Goal: Information Seeking & Learning: Learn about a topic

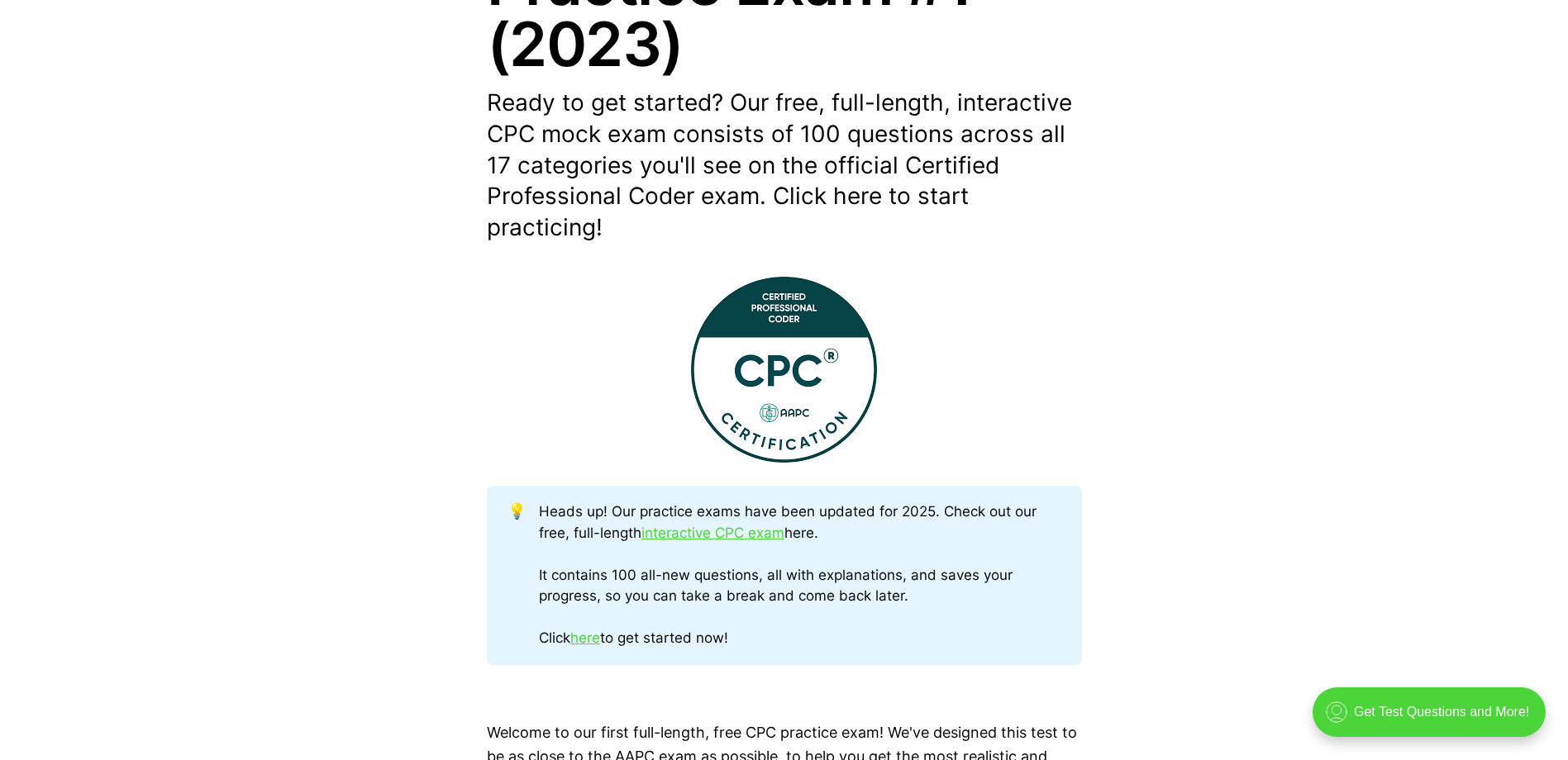
scroll to position [496, 0]
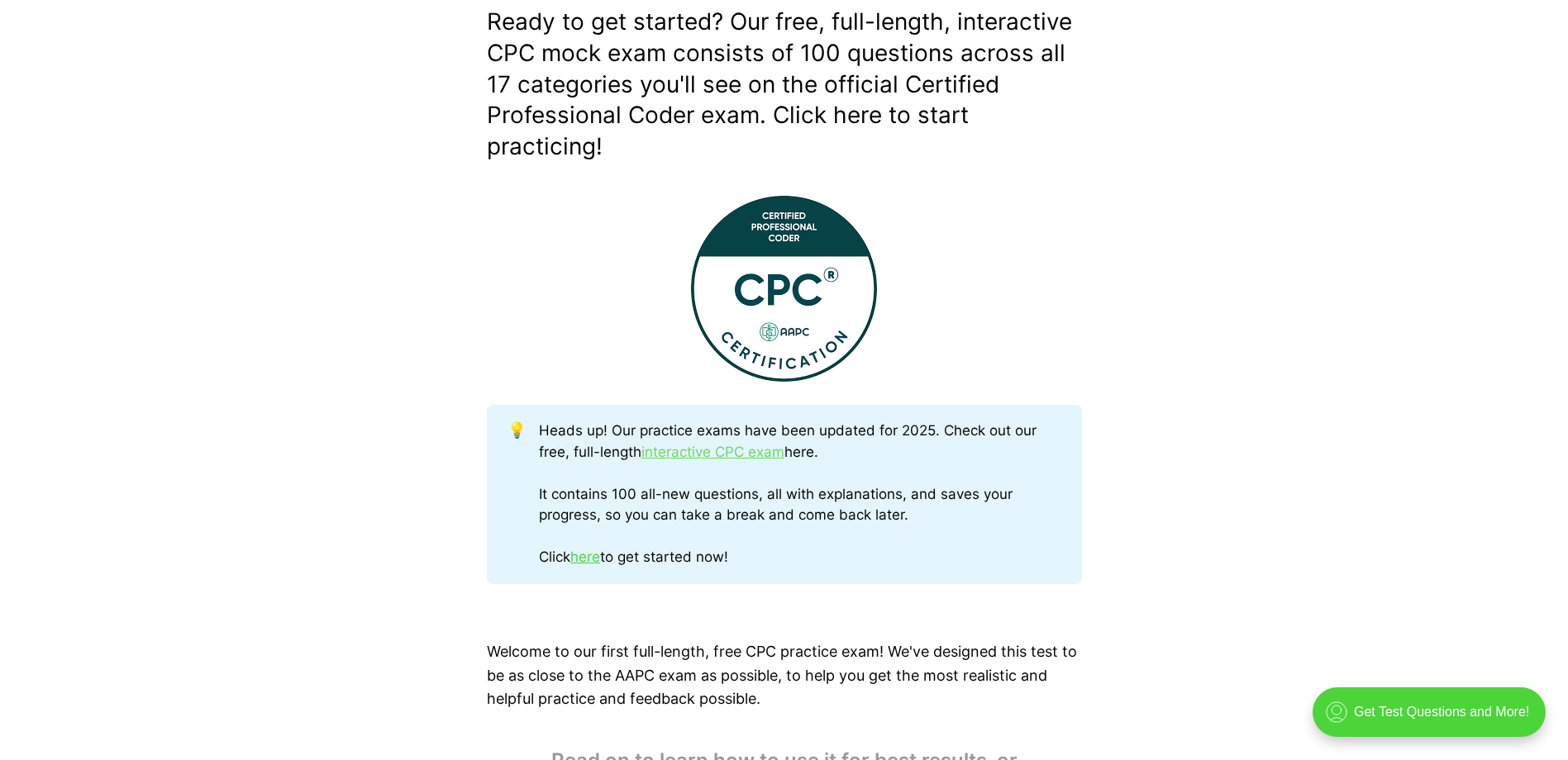
click at [704, 453] on link "interactive CPC exam" at bounding box center [712, 452] width 143 height 16
drag, startPoint x: 594, startPoint y: 556, endPoint x: 742, endPoint y: 537, distance: 149.2
click at [594, 556] on link "here" at bounding box center [585, 557] width 30 height 16
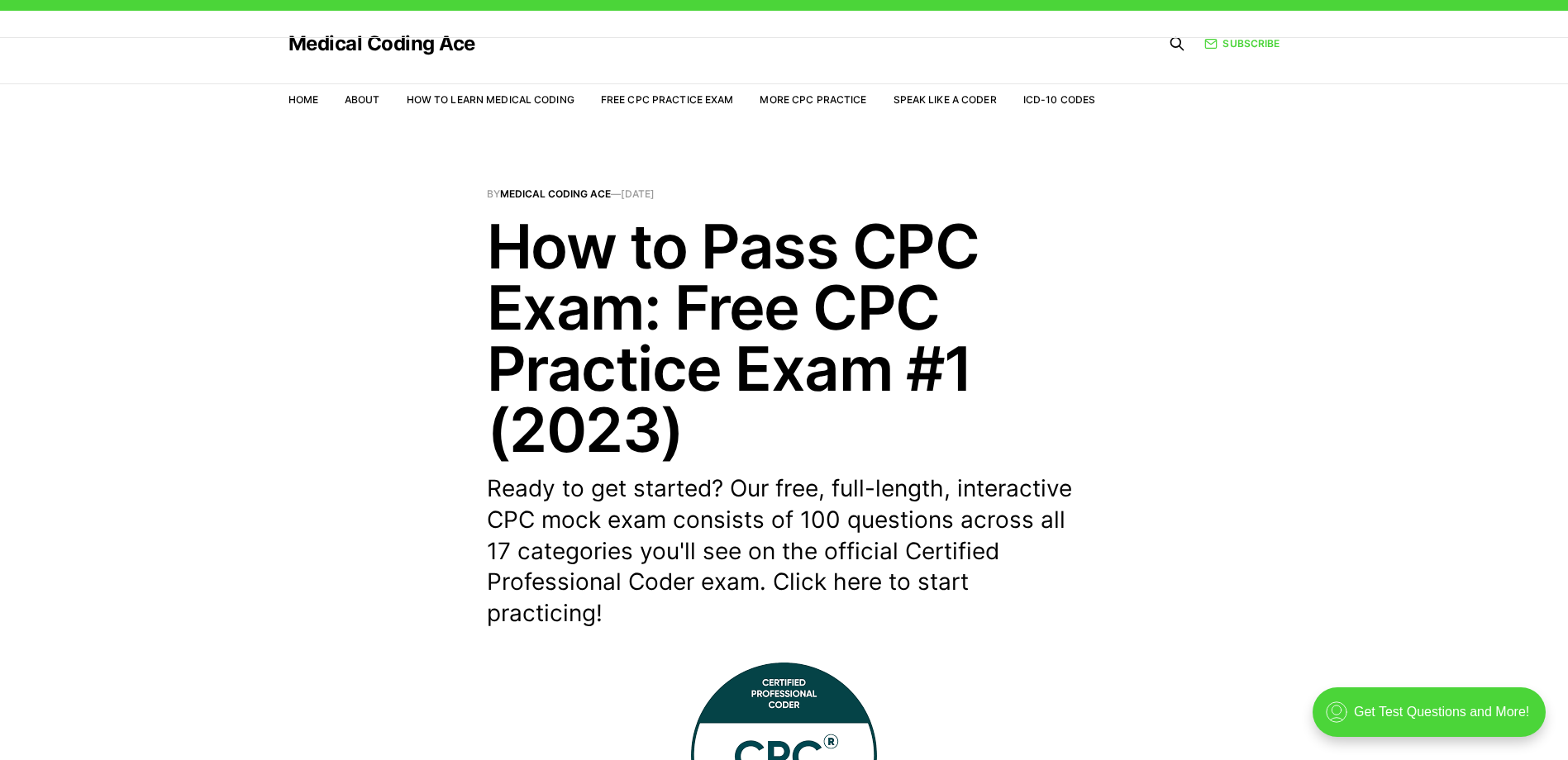
scroll to position [0, 0]
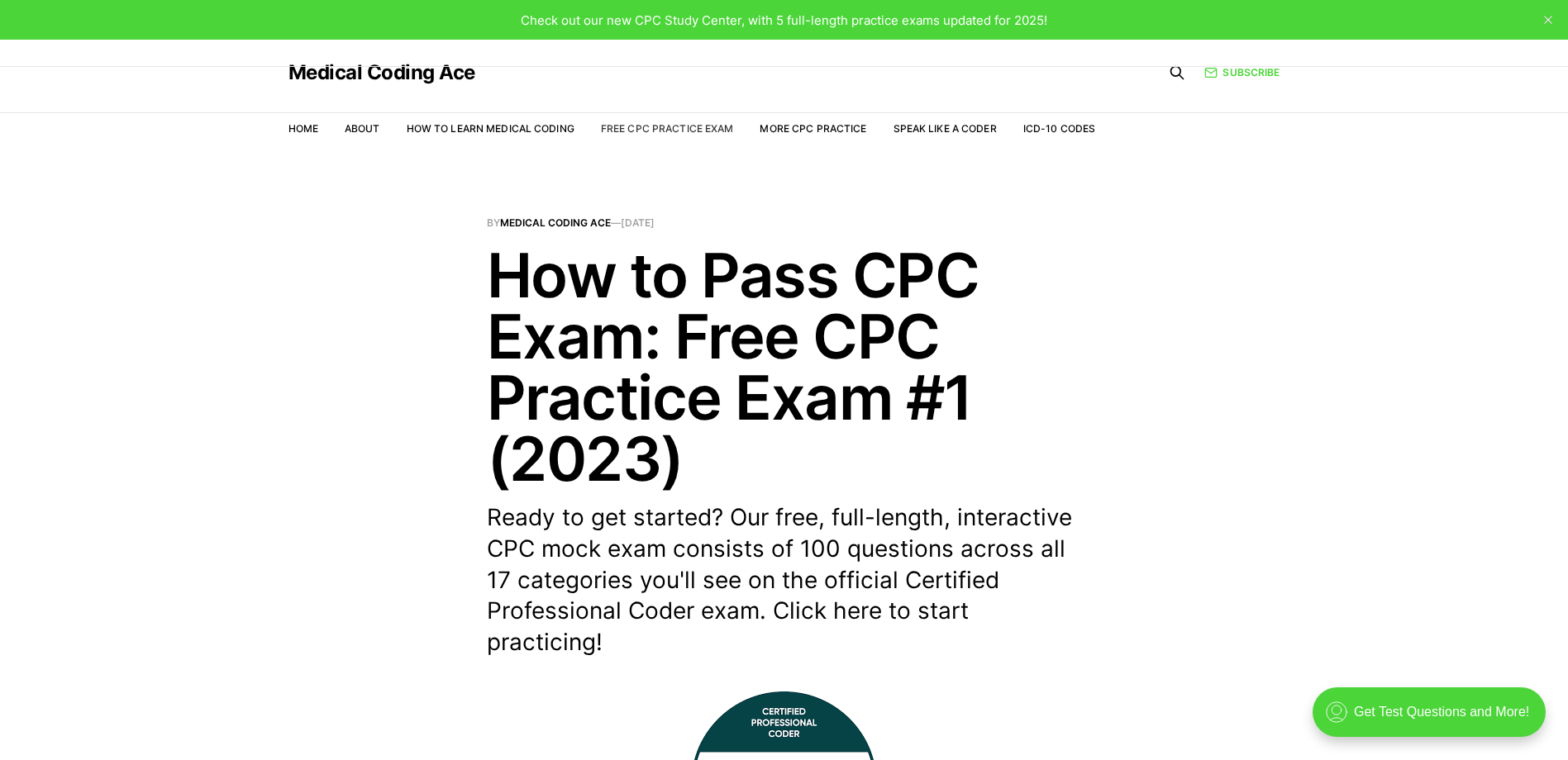
click at [671, 127] on link "Free CPC Practice Exam" at bounding box center [667, 129] width 133 height 13
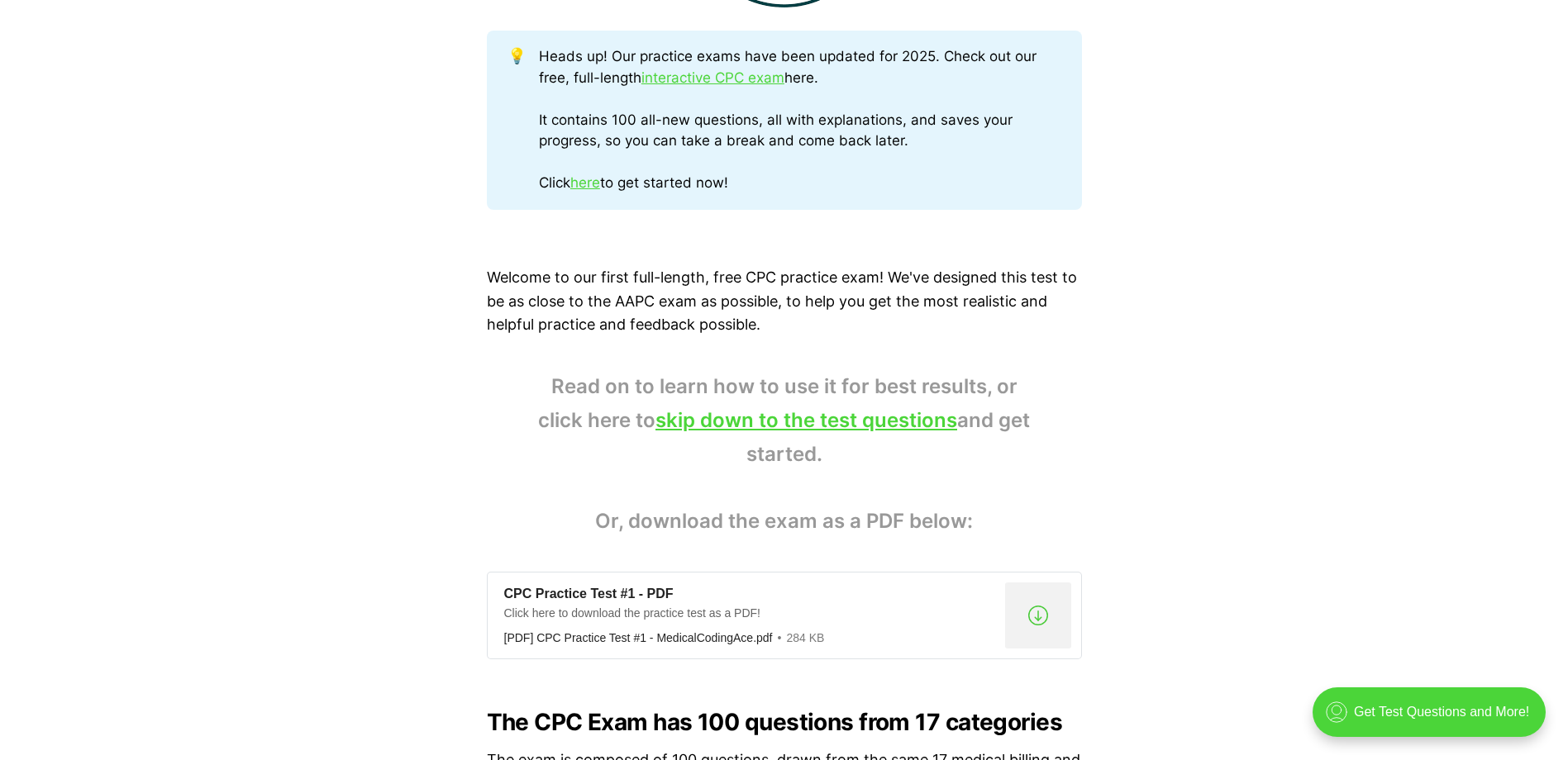
scroll to position [1074, 0]
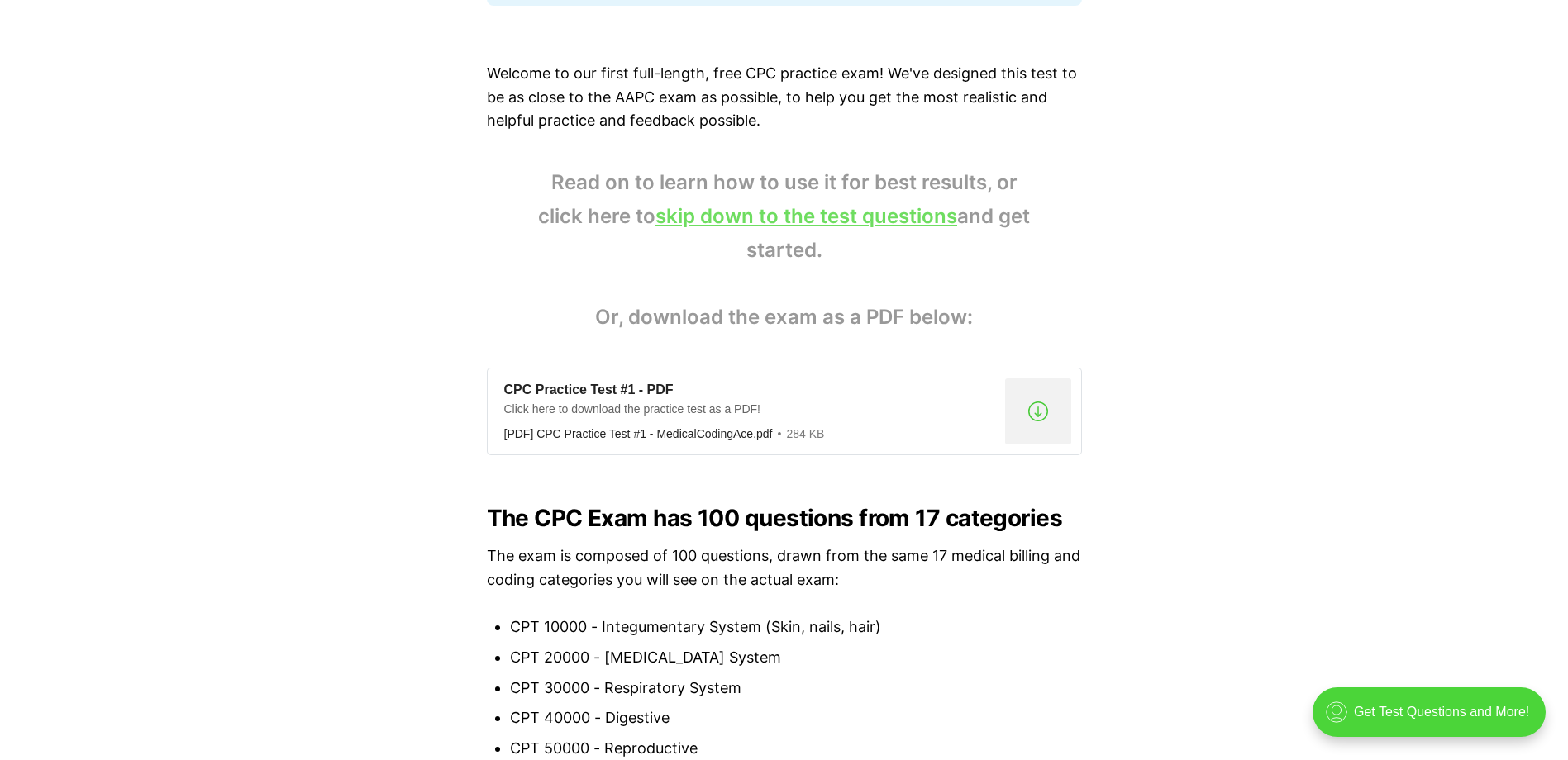
click at [826, 220] on link "skip down to the test questions" at bounding box center [806, 216] width 302 height 24
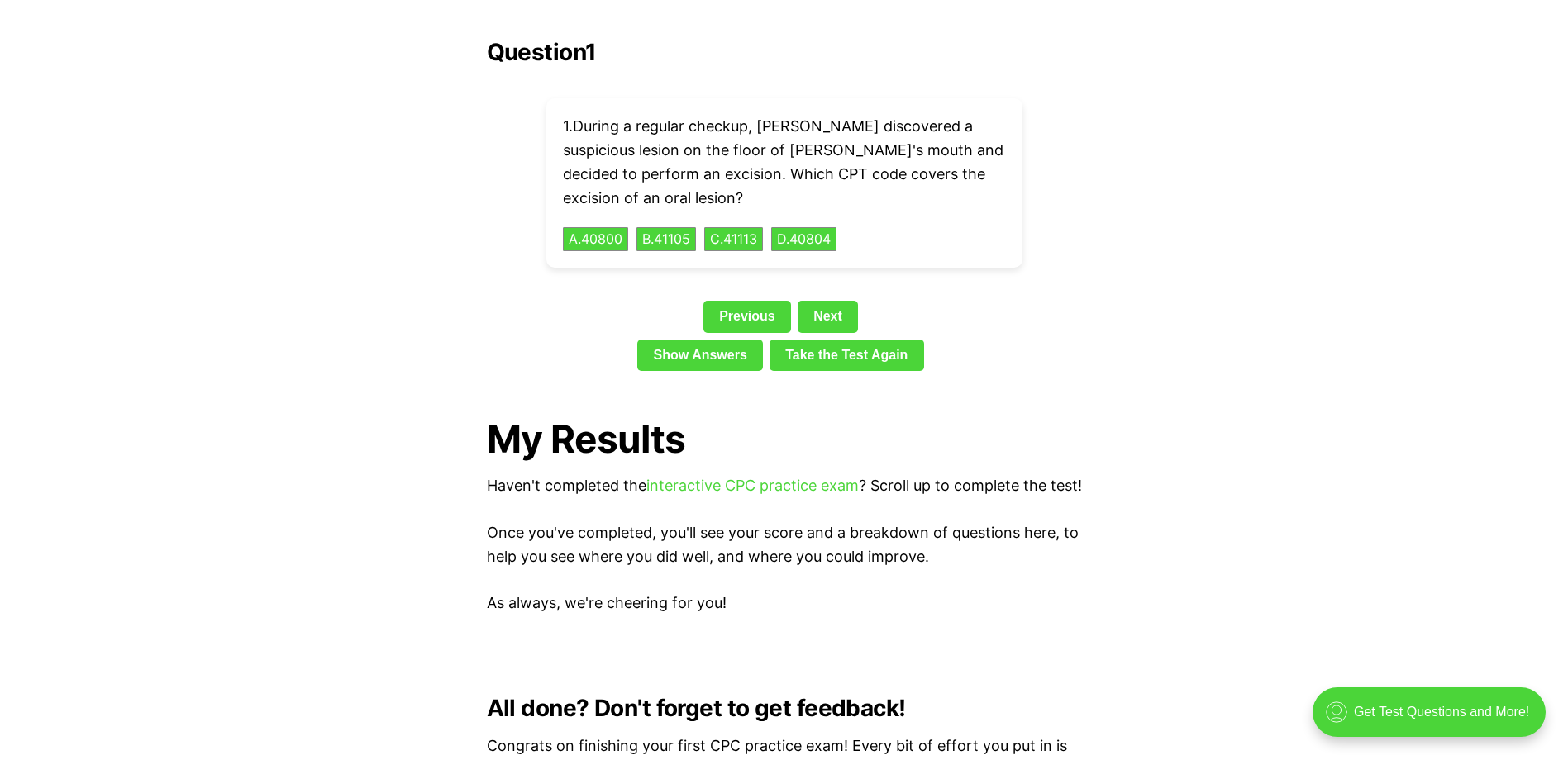
scroll to position [3788, 0]
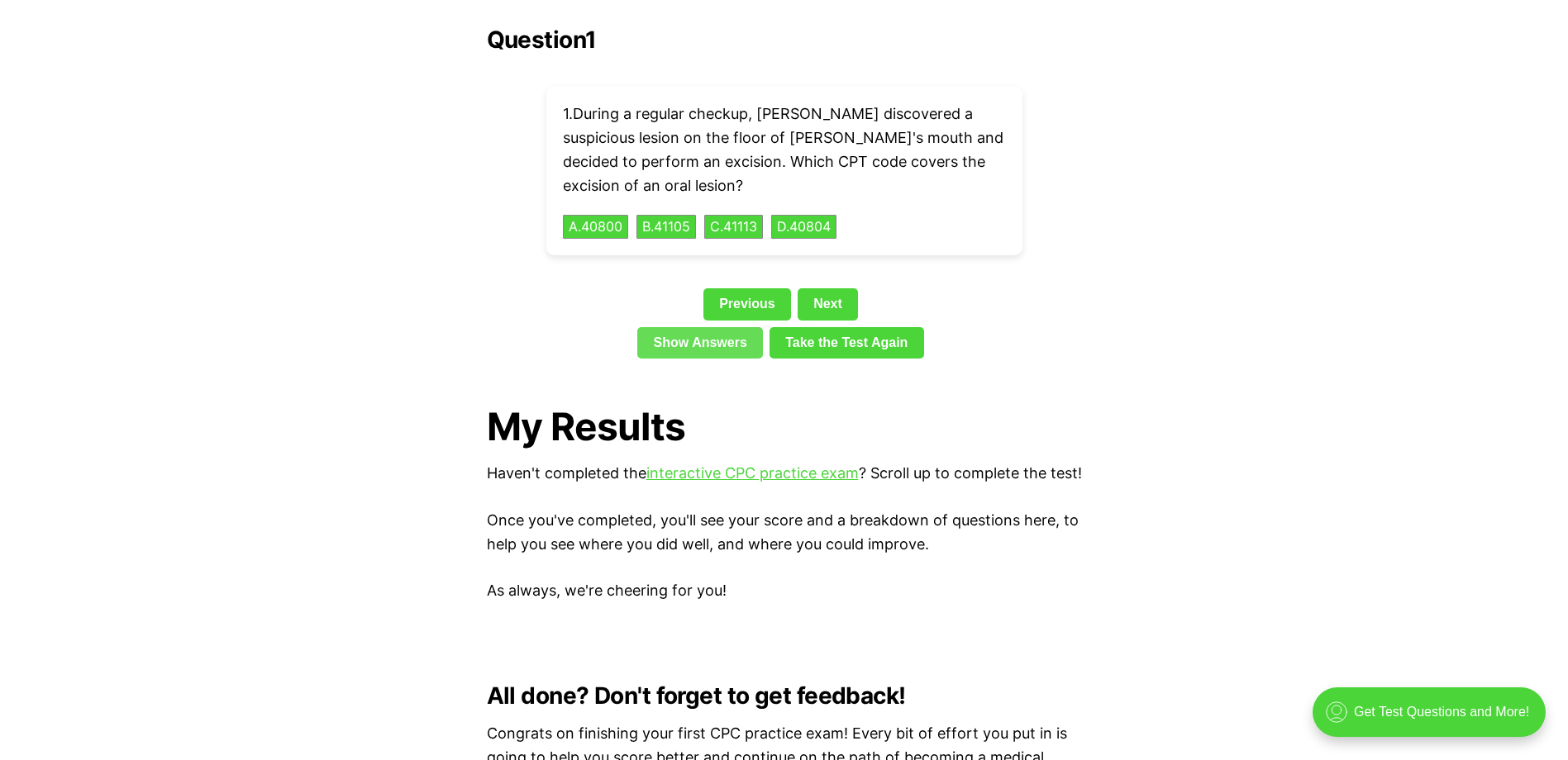
click at [671, 328] on link "Show Answers" at bounding box center [700, 343] width 126 height 31
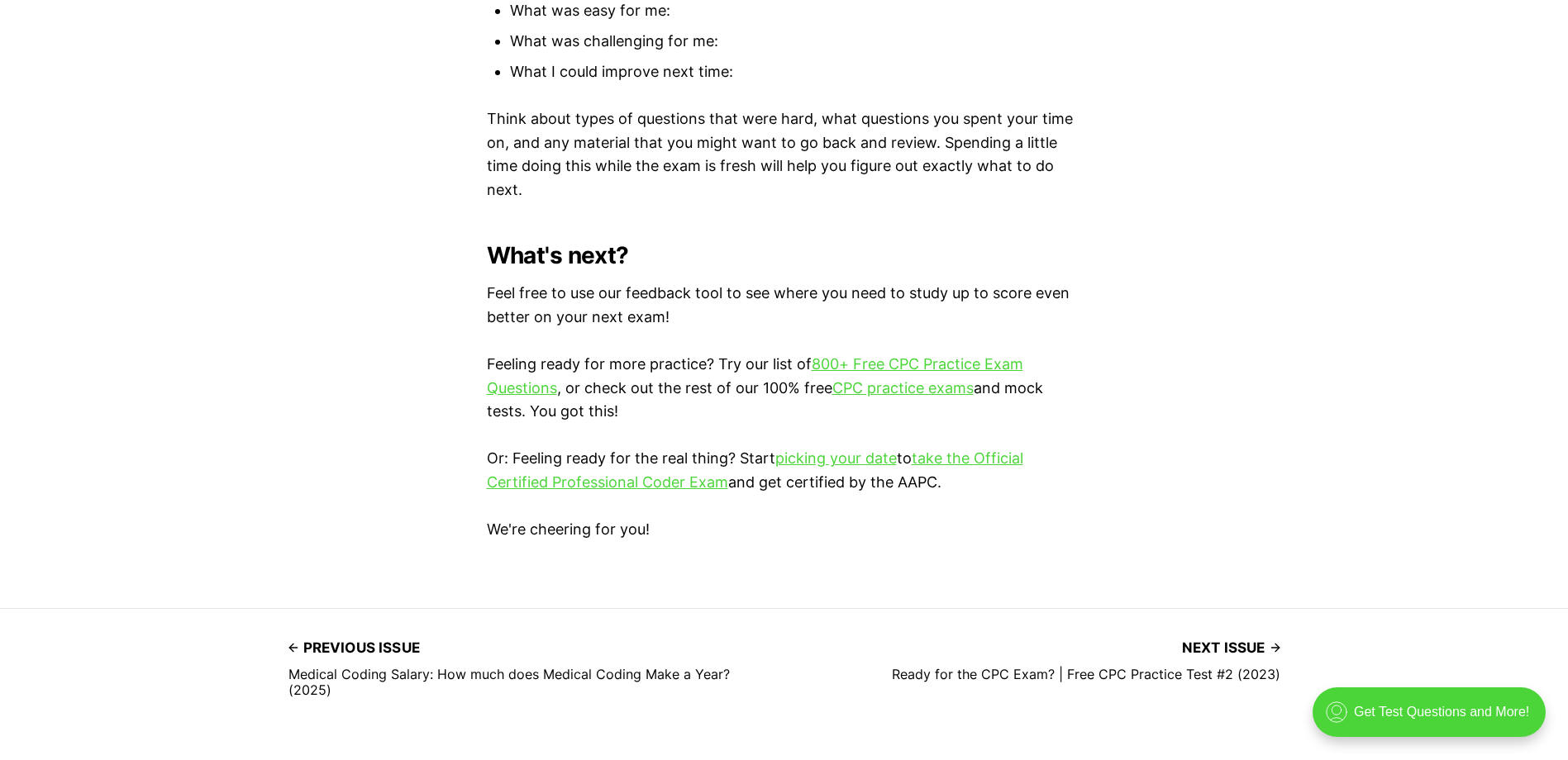
scroll to position [4842, 0]
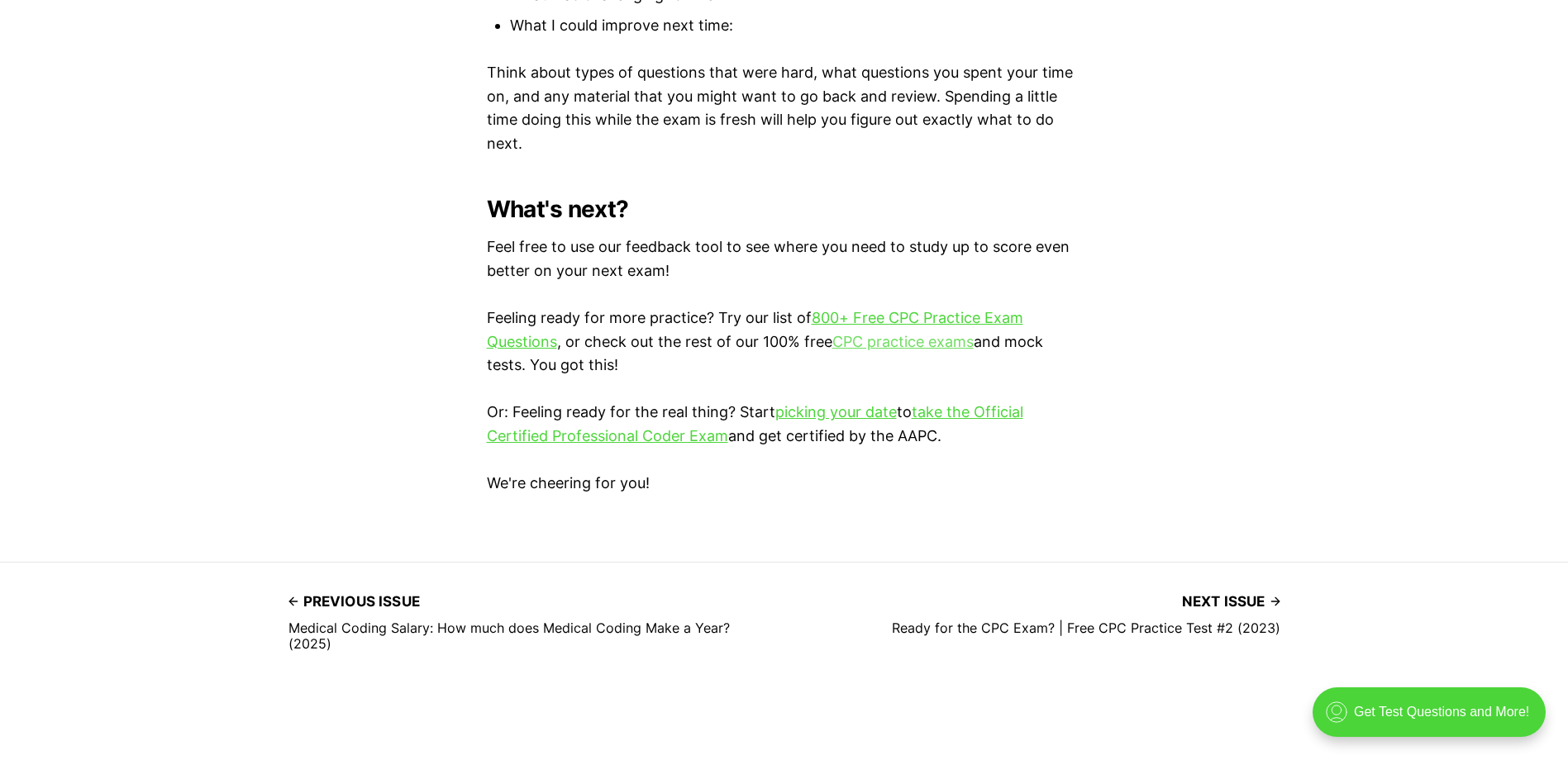
click at [908, 339] on link "CPC practice exams" at bounding box center [903, 342] width 141 height 17
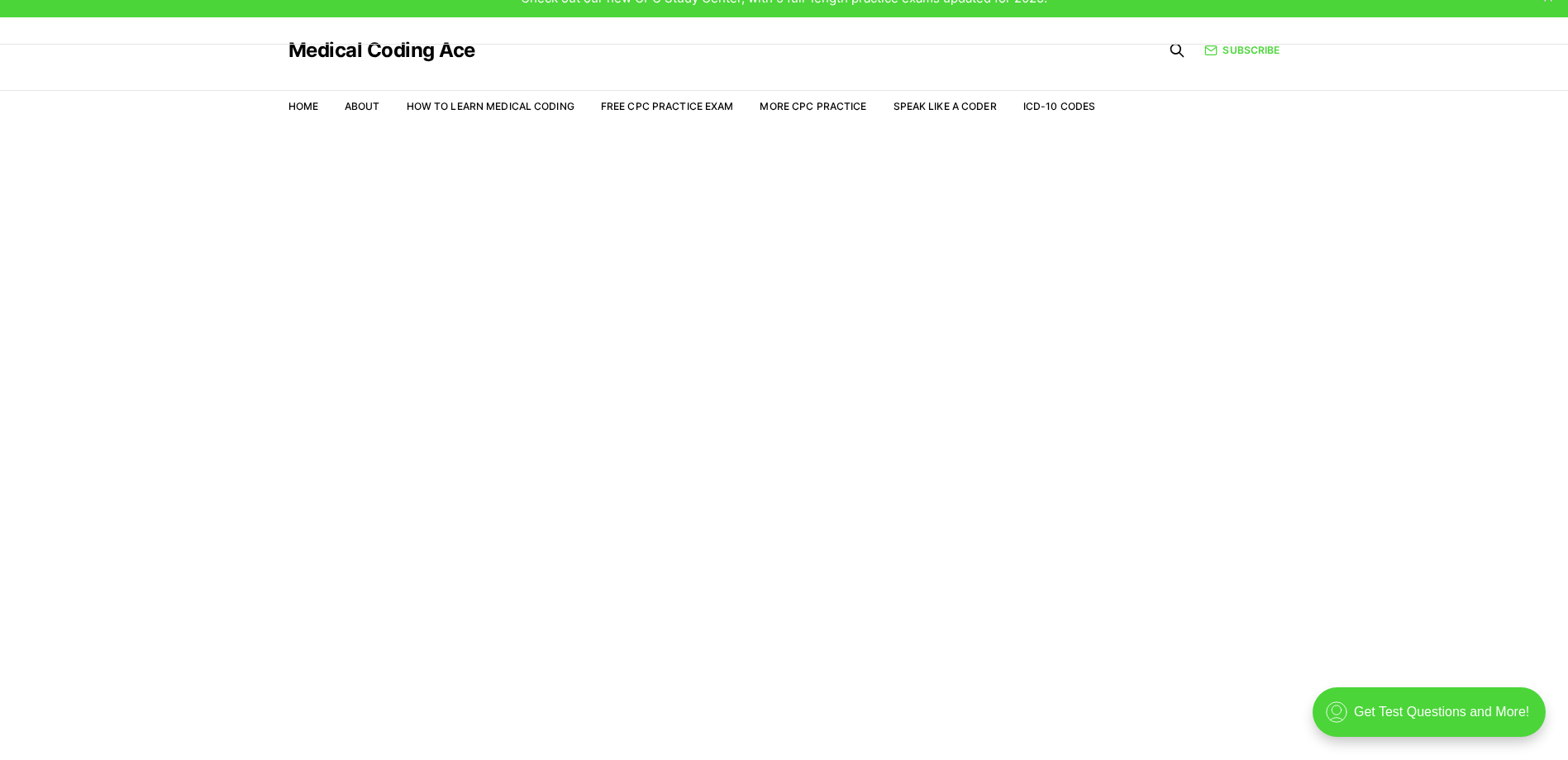
scroll to position [40, 0]
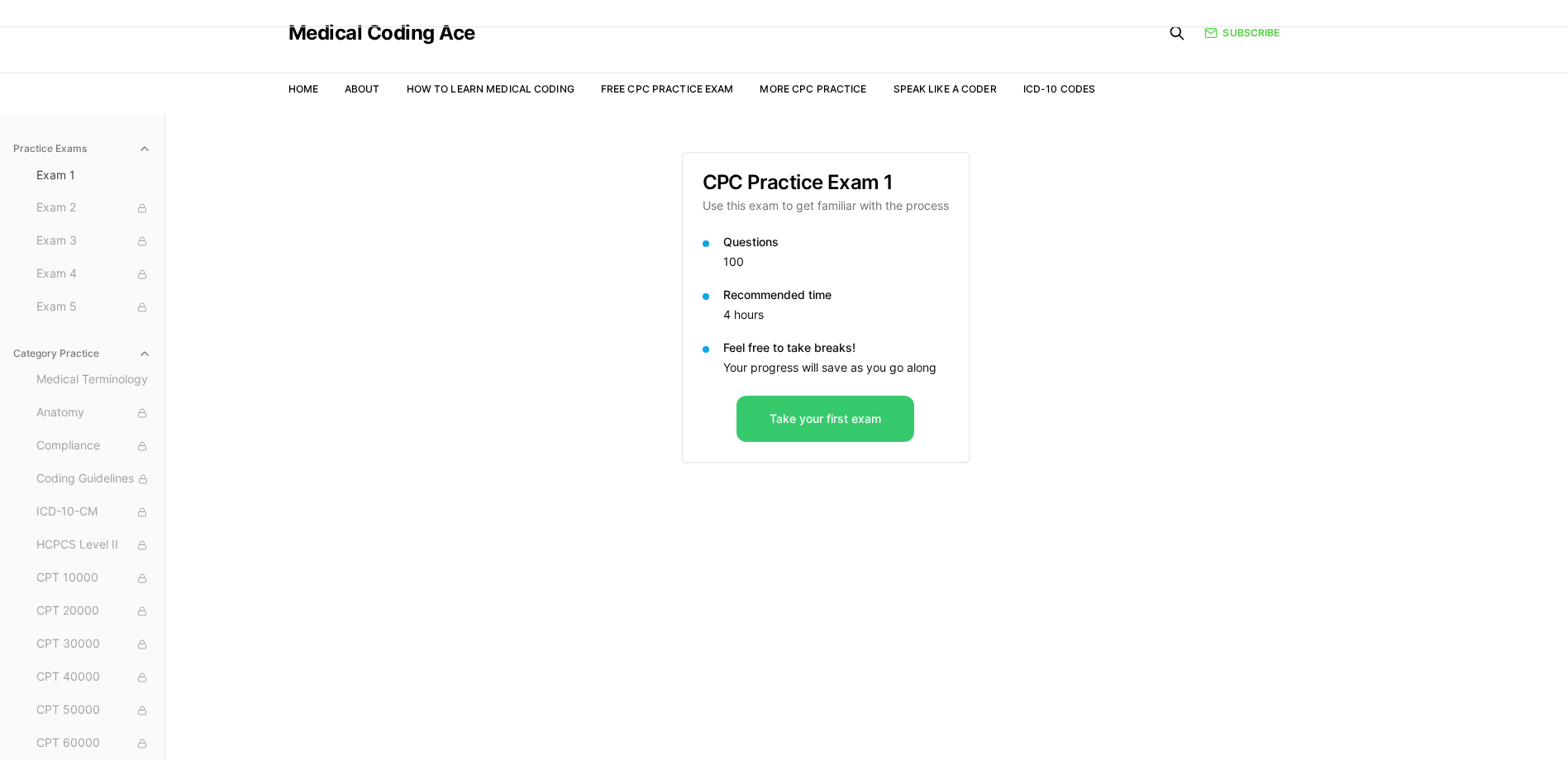
click at [848, 419] on button "Take your first exam" at bounding box center [826, 419] width 178 height 46
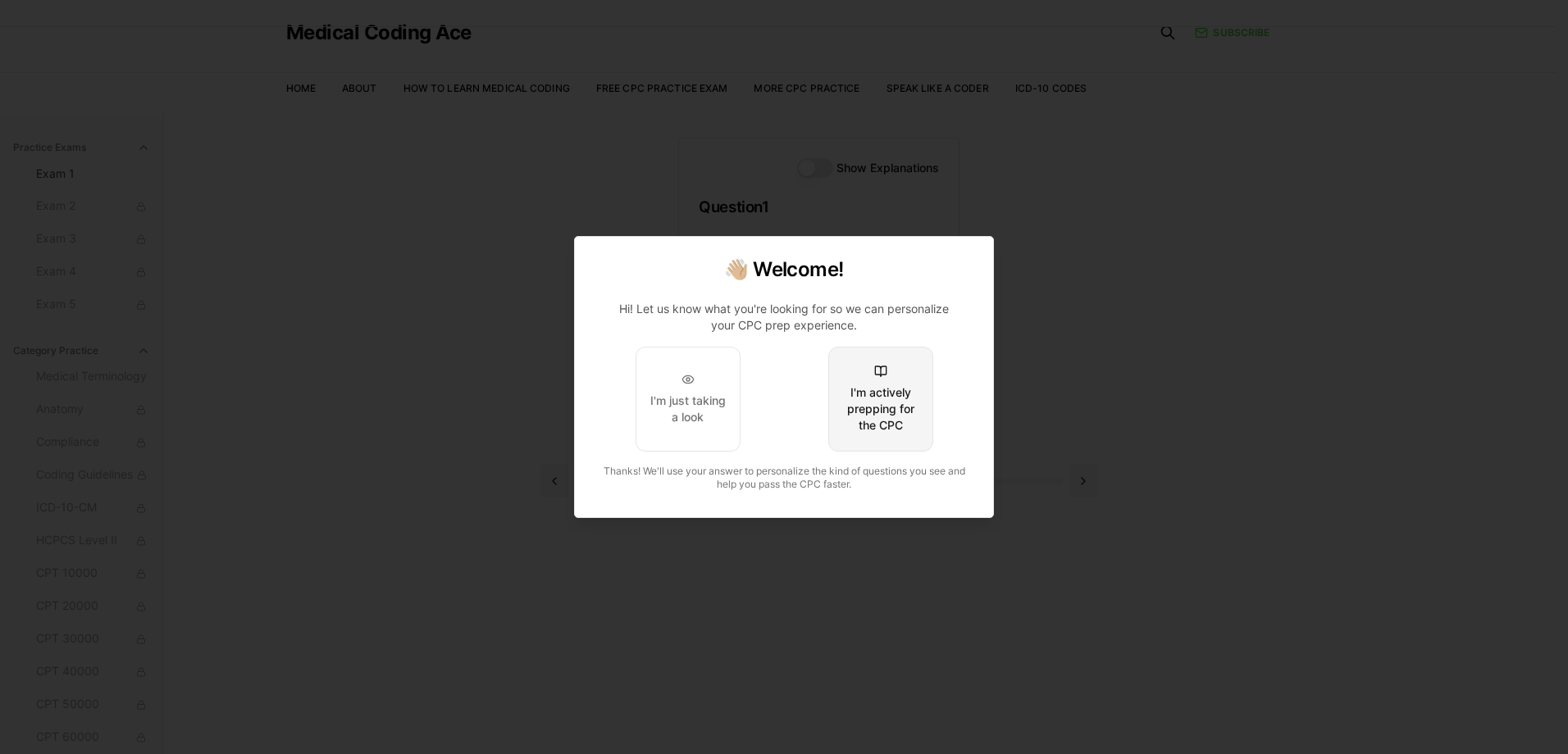
click at [880, 398] on div "I'm actively prepping for the CPC" at bounding box center [881, 409] width 77 height 49
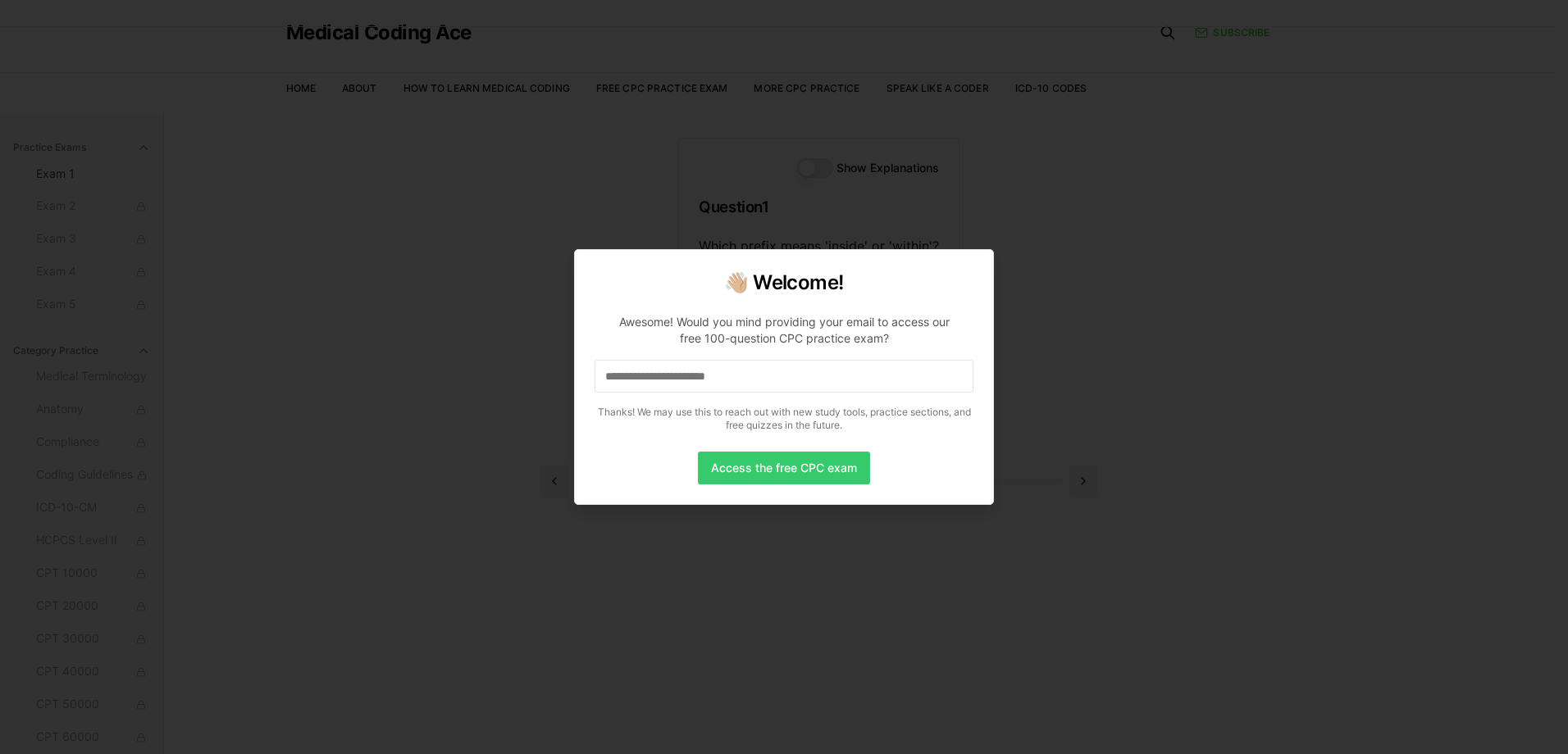
click at [798, 469] on button "Access the free CPC exam" at bounding box center [784, 468] width 173 height 33
click at [766, 376] on input at bounding box center [784, 376] width 379 height 33
drag, startPoint x: 731, startPoint y: 388, endPoint x: 704, endPoint y: 382, distance: 27.7
click at [730, 387] on input "*" at bounding box center [784, 376] width 379 height 33
drag, startPoint x: 660, startPoint y: 382, endPoint x: 545, endPoint y: 385, distance: 115.0
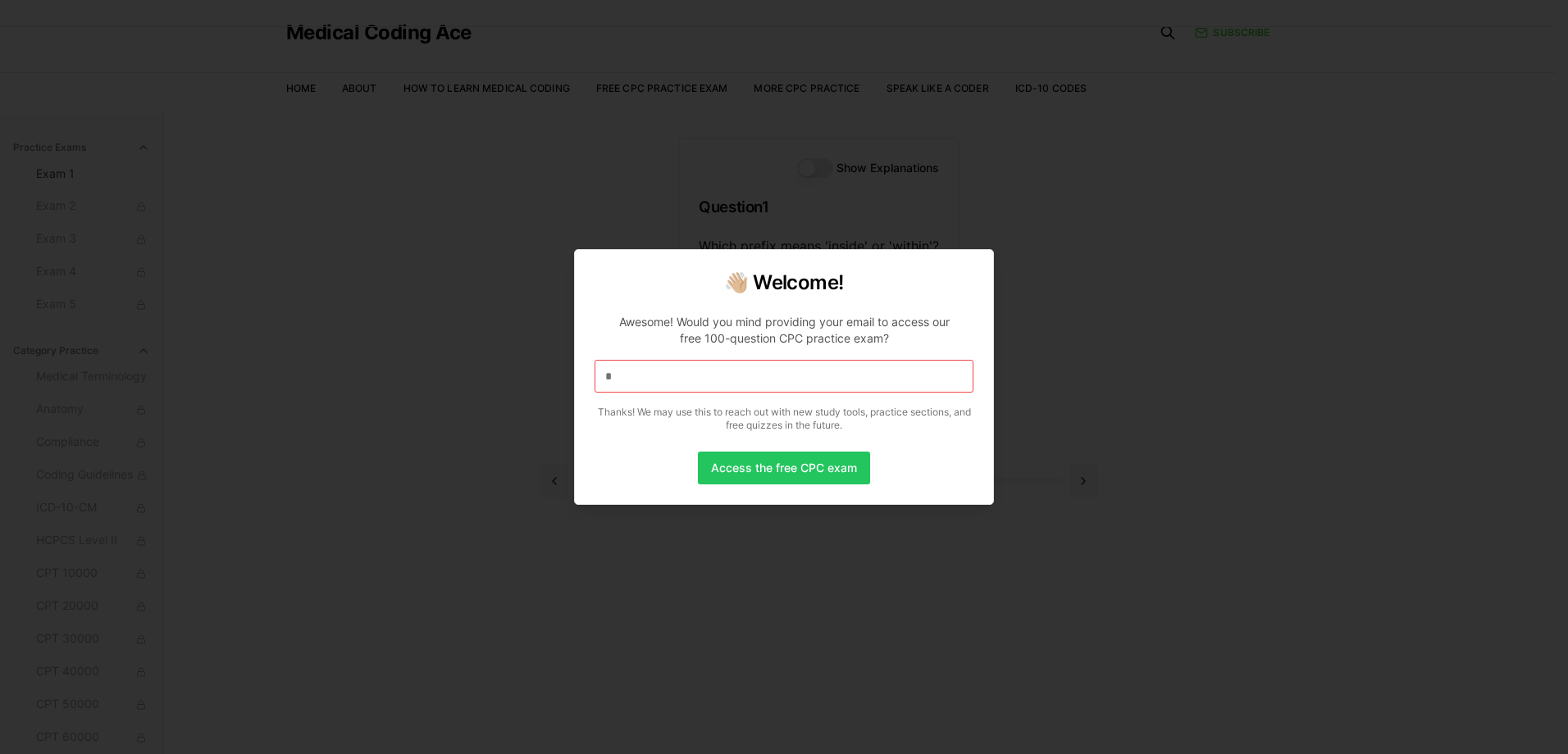
click at [542, 385] on body "Check out our new CPC Study Center, with 5 full-length practice exams updated f…" at bounding box center [778, 413] width 1556 height 906
click at [696, 384] on input "**" at bounding box center [784, 376] width 379 height 33
drag, startPoint x: 627, startPoint y: 369, endPoint x: 535, endPoint y: 372, distance: 92.0
click at [535, 372] on body "Check out our new CPC Study Center, with 5 full-length practice exams updated f…" at bounding box center [778, 413] width 1556 height 906
click at [677, 383] on input "*" at bounding box center [784, 376] width 379 height 33
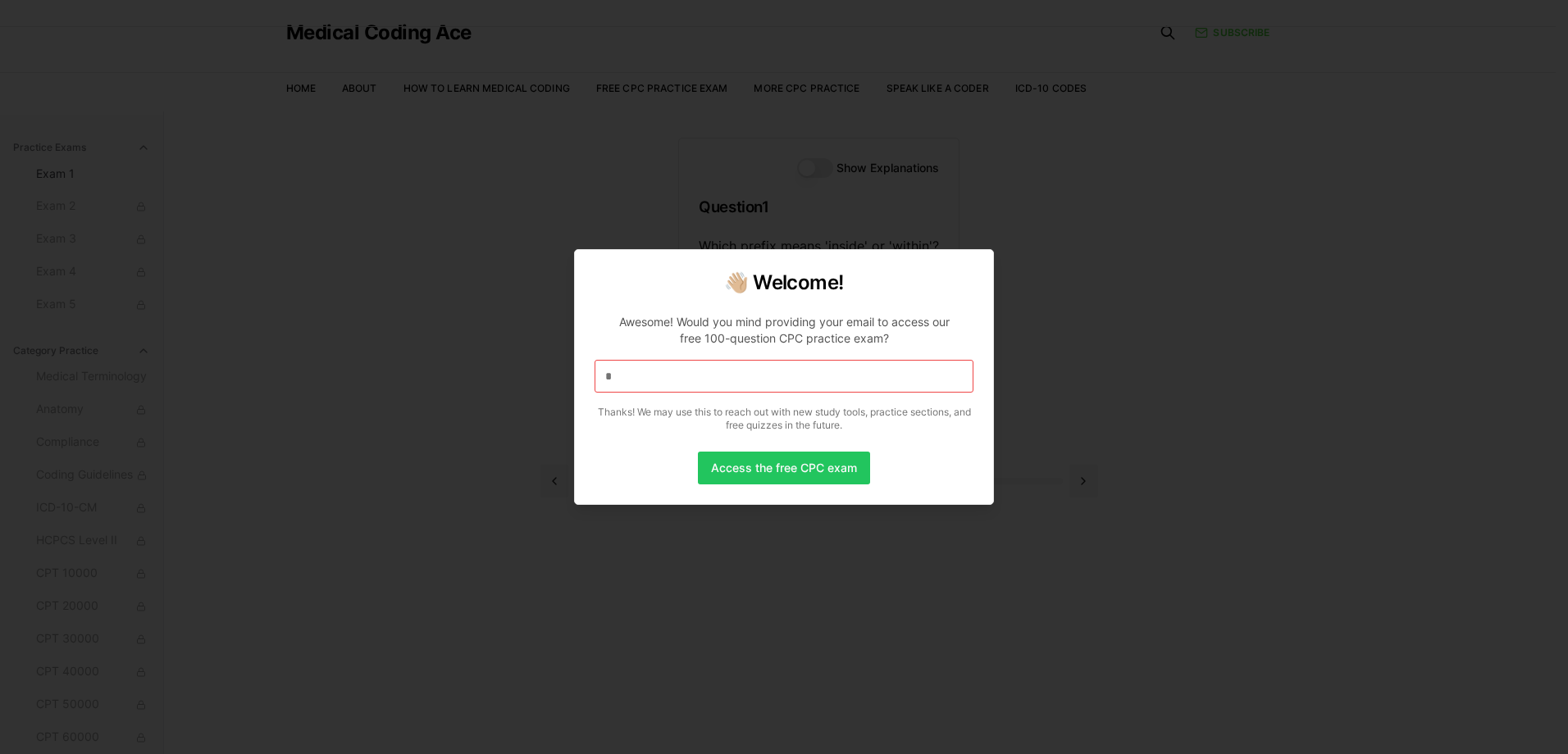
drag, startPoint x: 647, startPoint y: 382, endPoint x: 579, endPoint y: 372, distance: 68.7
click at [560, 379] on body "Check out our new CPC Study Center, with 5 full-length practice exams updated f…" at bounding box center [778, 413] width 1556 height 906
click at [772, 472] on button "Access the free CPC exam" at bounding box center [784, 468] width 173 height 33
drag, startPoint x: 742, startPoint y: 455, endPoint x: 732, endPoint y: 448, distance: 12.2
click at [740, 455] on button "Access the free CPC exam" at bounding box center [784, 468] width 173 height 33
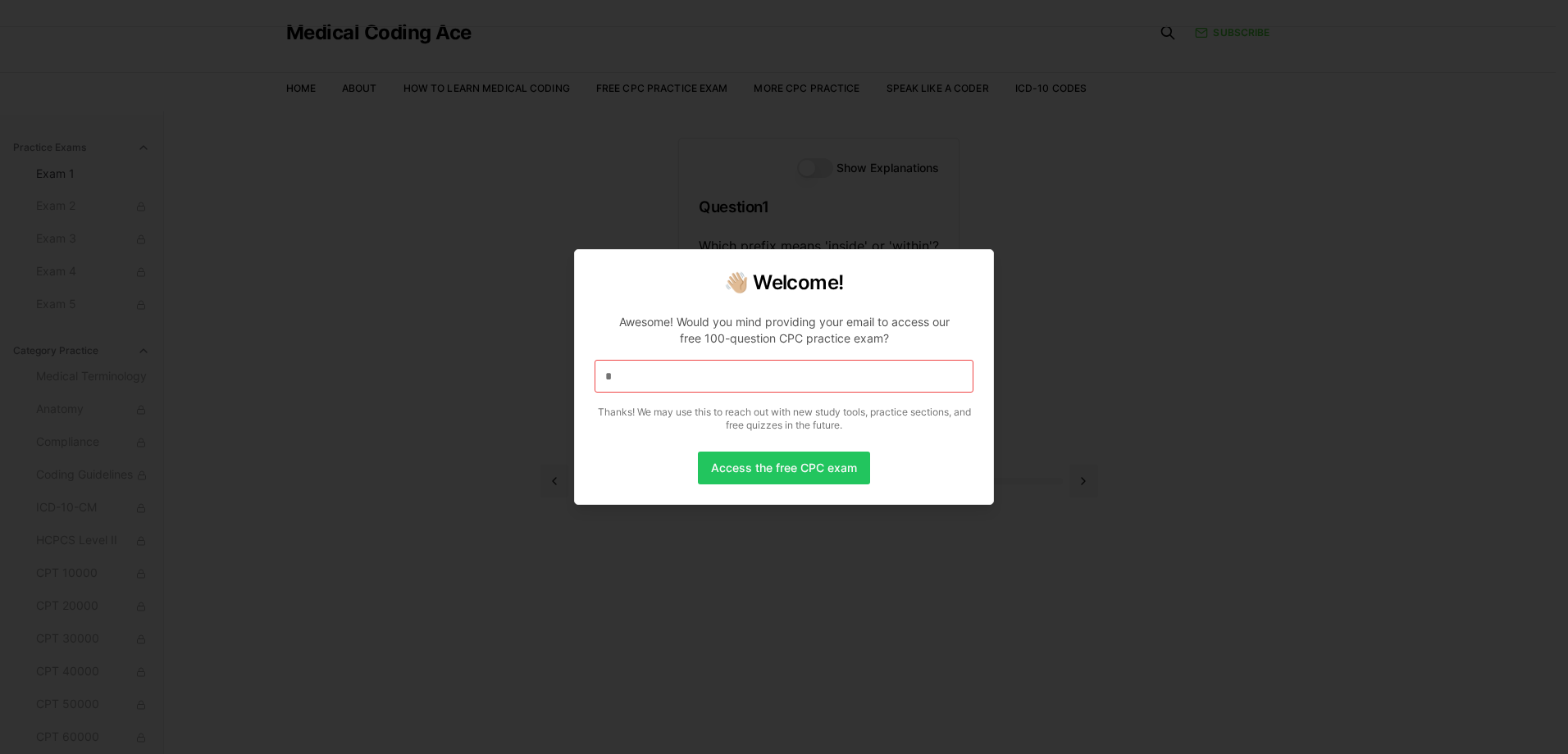
click at [655, 382] on input "*" at bounding box center [784, 376] width 379 height 33
drag, startPoint x: 619, startPoint y: 375, endPoint x: 566, endPoint y: 374, distance: 53.0
click at [566, 374] on body "Check out our new CPC Study Center, with 5 full-length practice exams updated f…" at bounding box center [778, 413] width 1556 height 906
click at [648, 376] on input at bounding box center [784, 376] width 379 height 33
drag, startPoint x: 754, startPoint y: 449, endPoint x: 757, endPoint y: 462, distance: 13.3
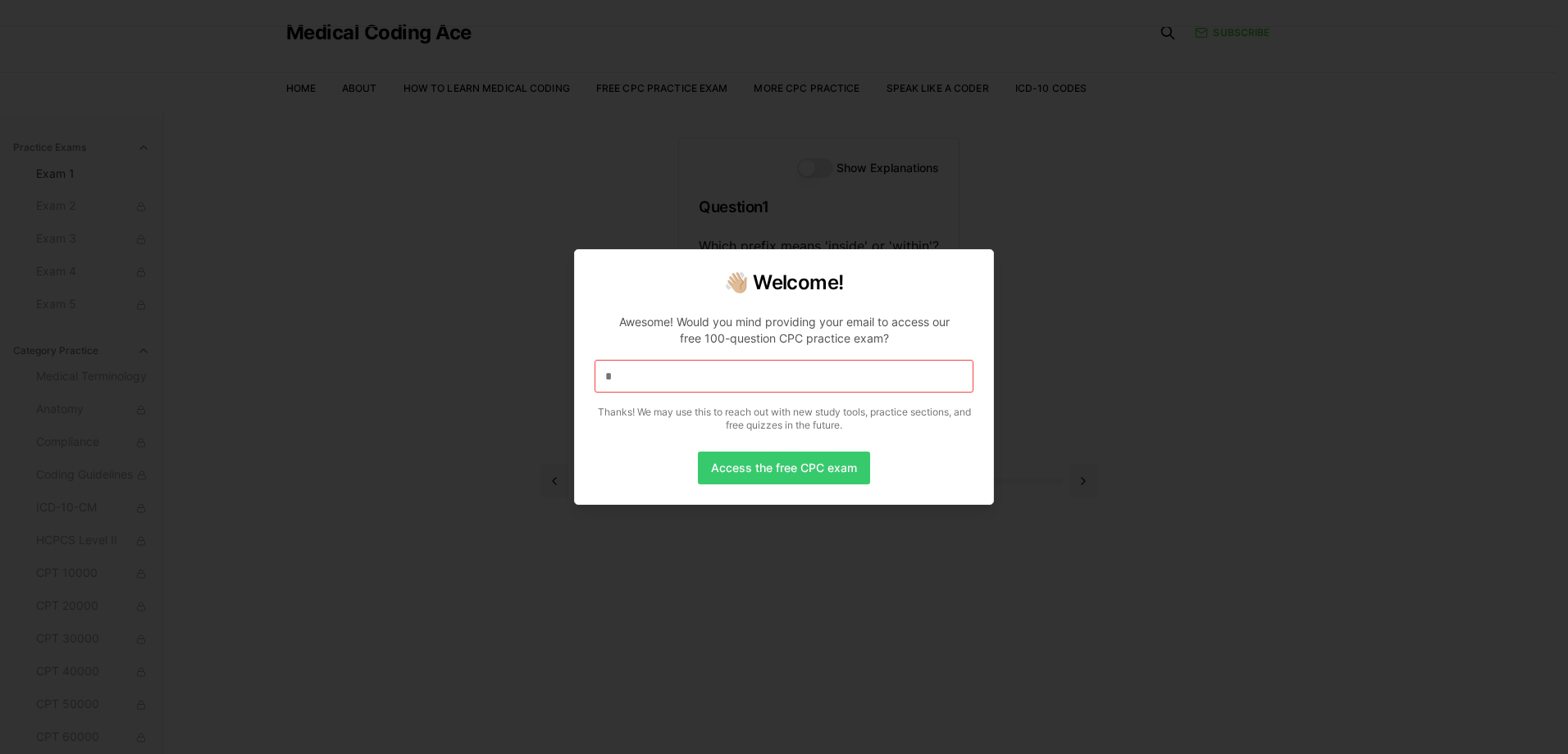
click at [754, 451] on div "👋🏼 Welcome! Awesome! Would you mind providing your email to access our free 100…" at bounding box center [784, 377] width 420 height 256
click at [758, 466] on button "Access the free CPC exam" at bounding box center [784, 468] width 173 height 33
click at [560, 195] on div at bounding box center [784, 377] width 1568 height 754
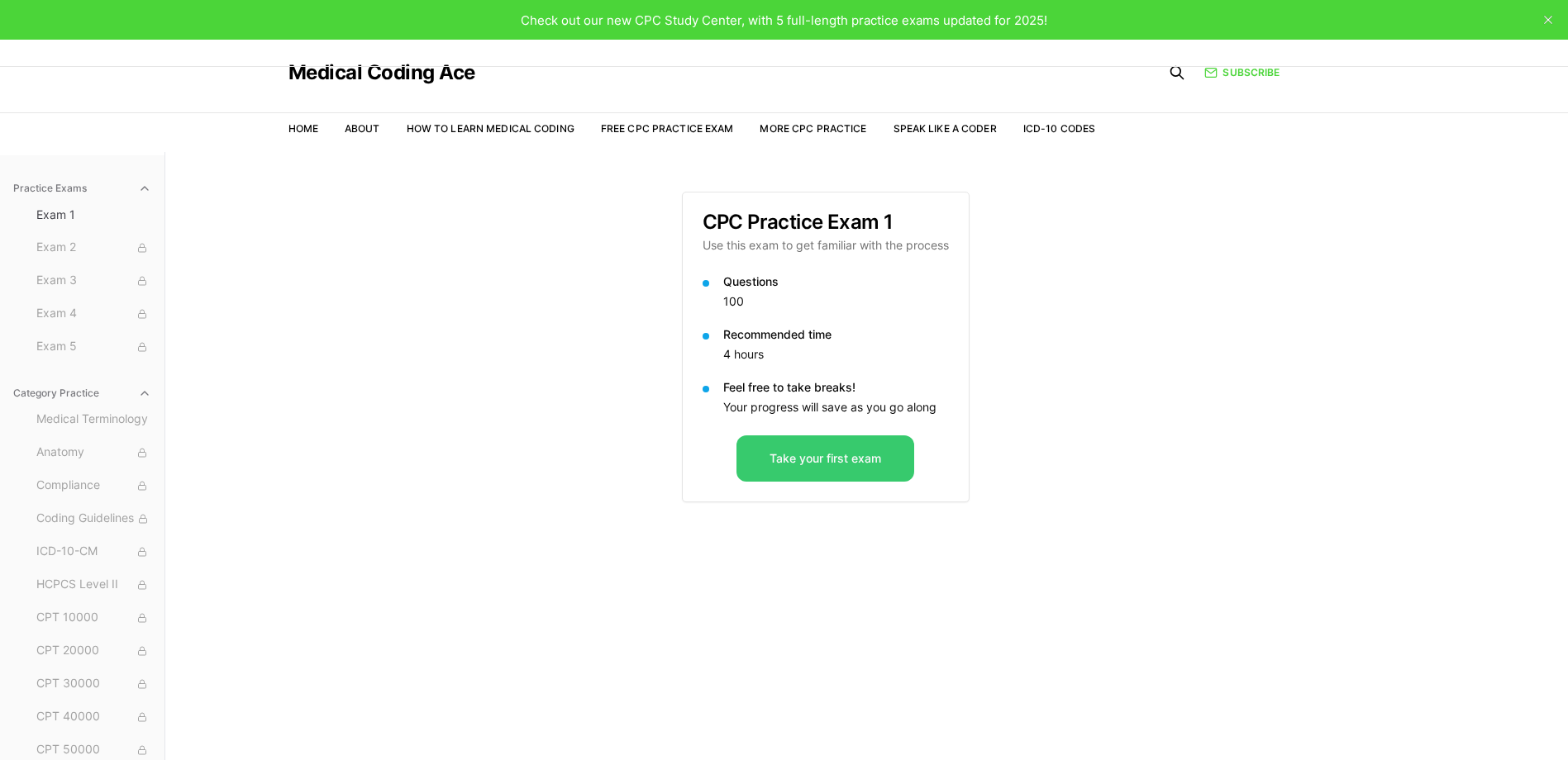
click at [811, 464] on button "Take your first exam" at bounding box center [826, 459] width 178 height 46
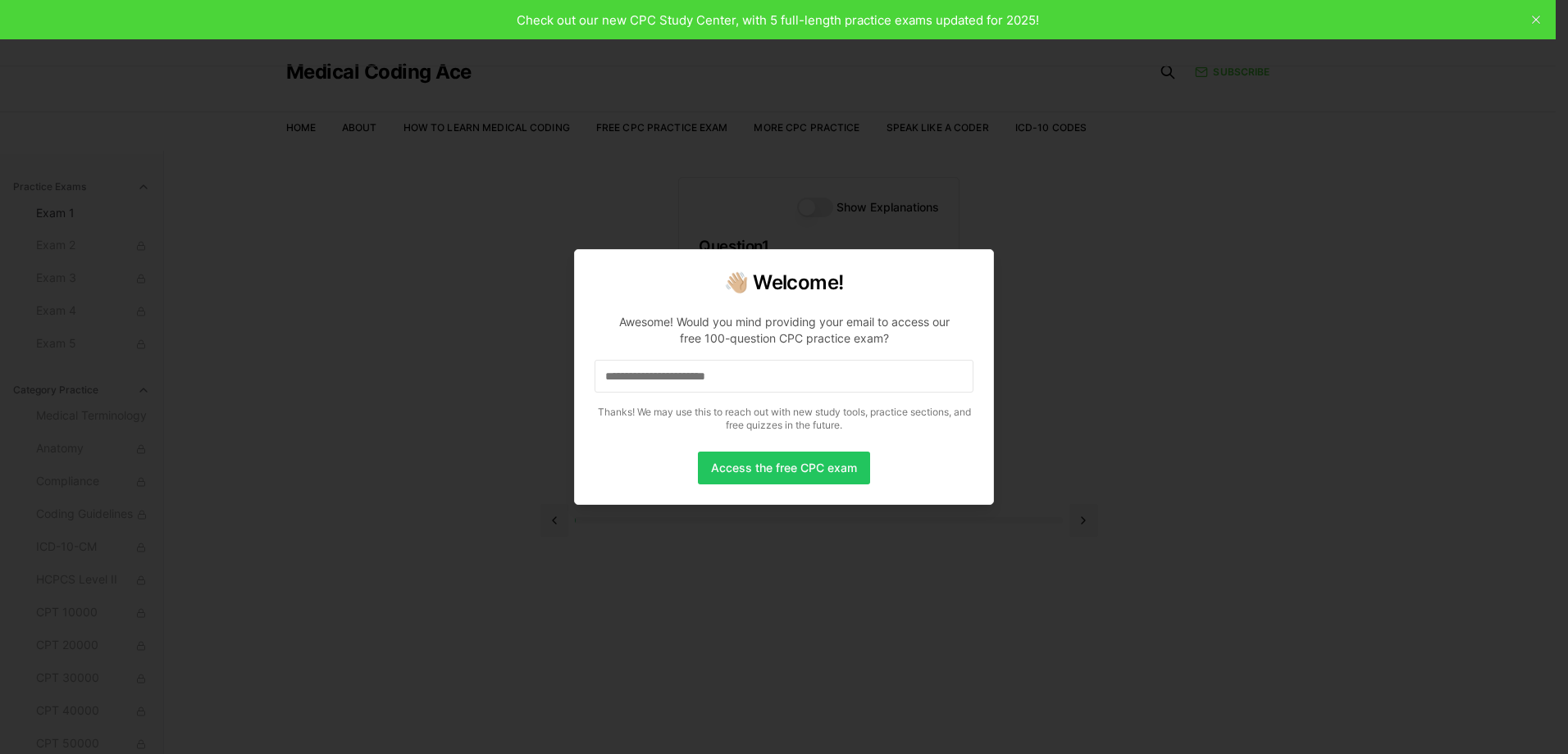
click at [765, 379] on input at bounding box center [784, 376] width 379 height 33
click at [783, 376] on input "*" at bounding box center [784, 376] width 379 height 33
click at [750, 467] on button "Access the free CPC exam" at bounding box center [784, 468] width 173 height 33
drag, startPoint x: 677, startPoint y: 376, endPoint x: 656, endPoint y: 375, distance: 21.0
click at [675, 376] on input "*" at bounding box center [784, 376] width 379 height 33
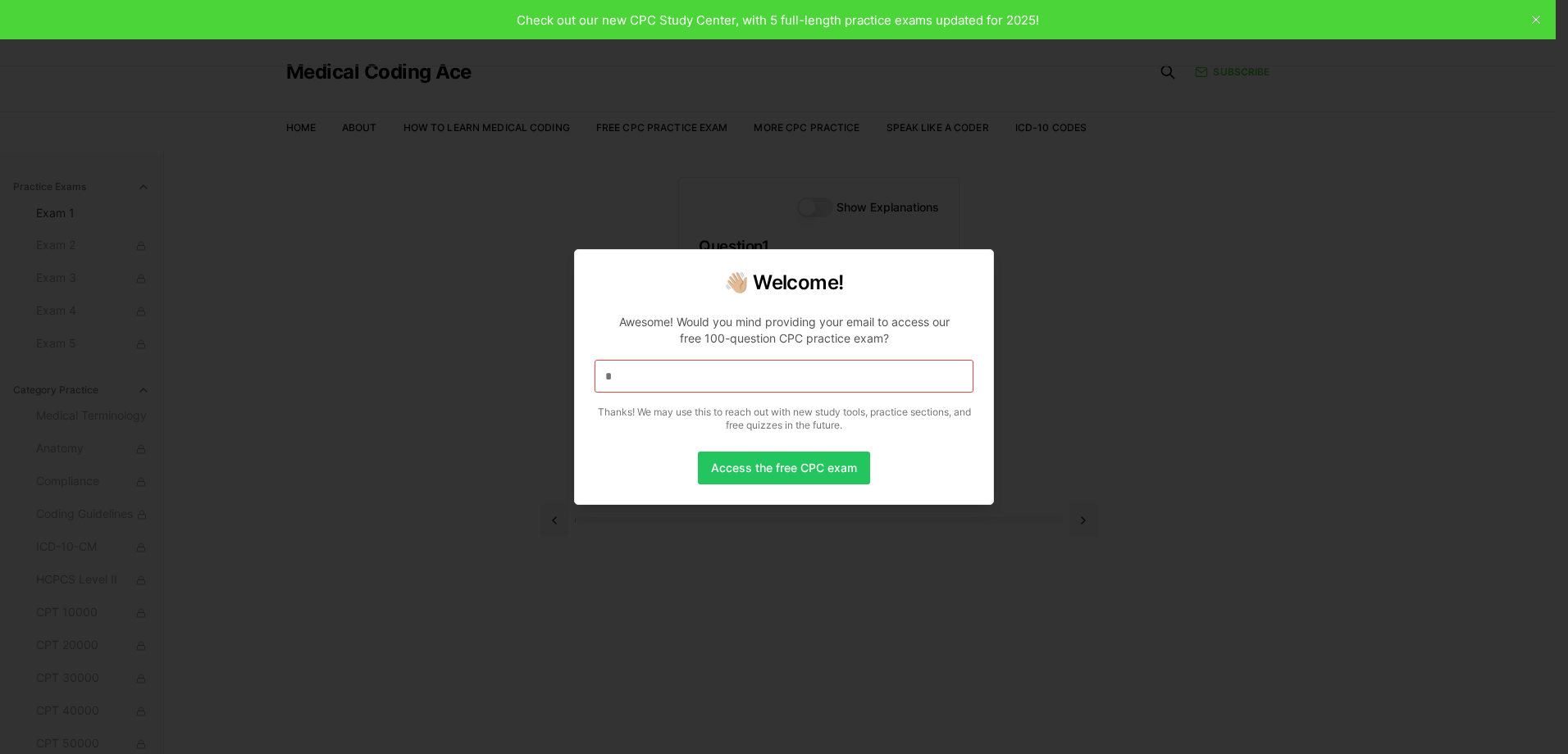
drag, startPoint x: 618, startPoint y: 376, endPoint x: 592, endPoint y: 377, distance: 26.0
click at [592, 377] on div "👋🏼 Welcome! Awesome! Would you mind providing your email to access our free 100…" at bounding box center [784, 377] width 420 height 256
click at [410, 190] on div at bounding box center [784, 377] width 1568 height 754
click at [652, 127] on div at bounding box center [784, 377] width 1568 height 754
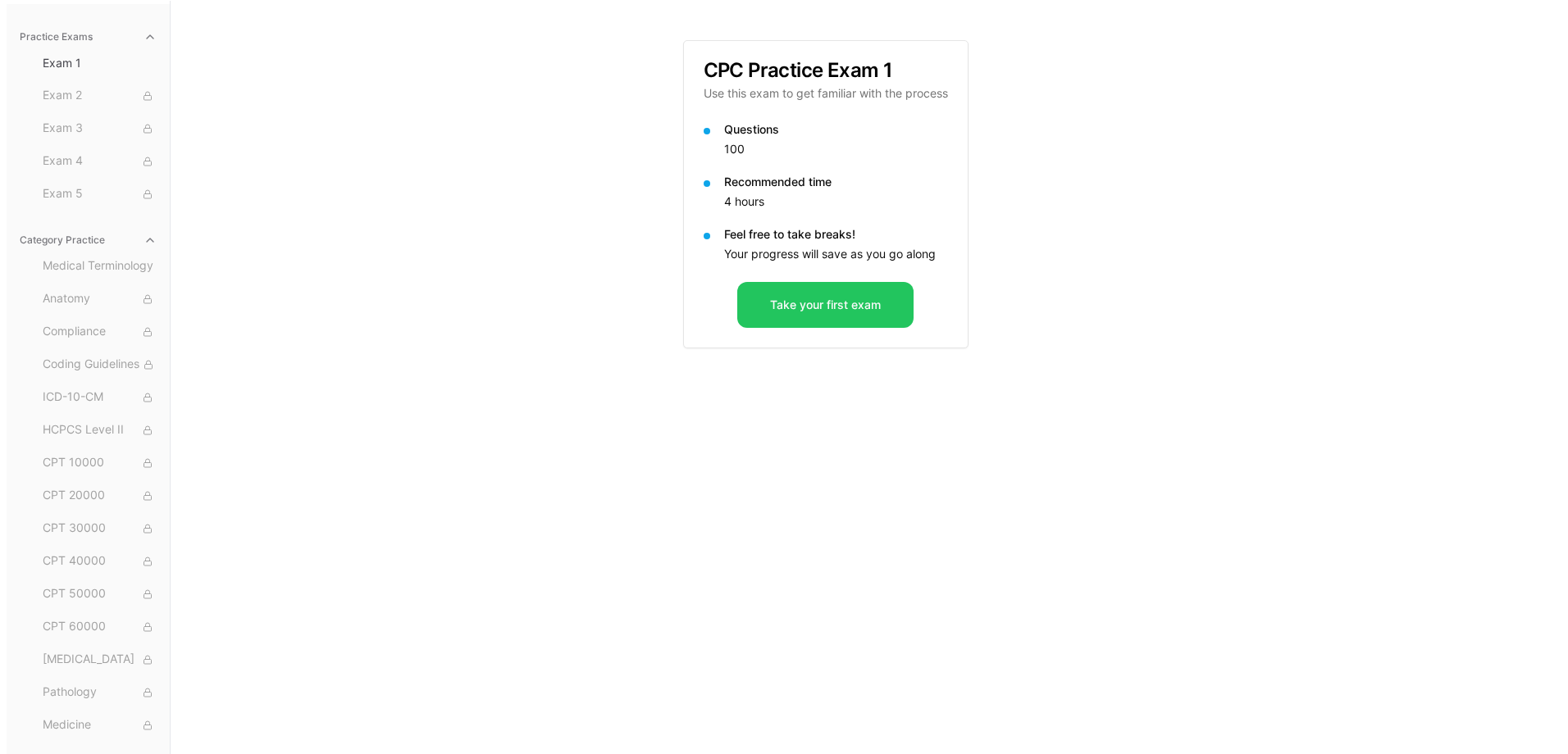
scroll to position [151, 0]
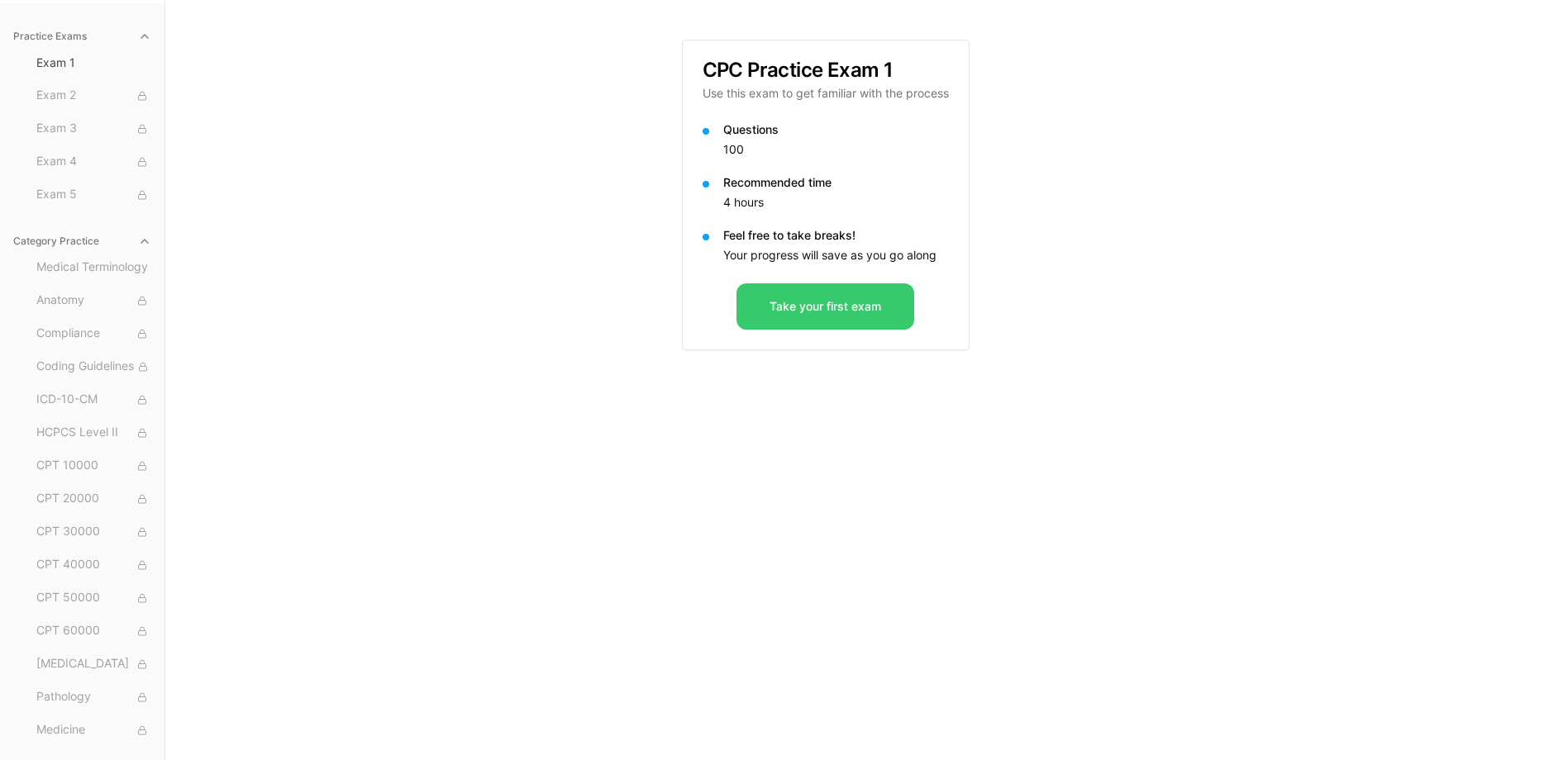
click at [797, 323] on button "Take your first exam" at bounding box center [826, 307] width 178 height 46
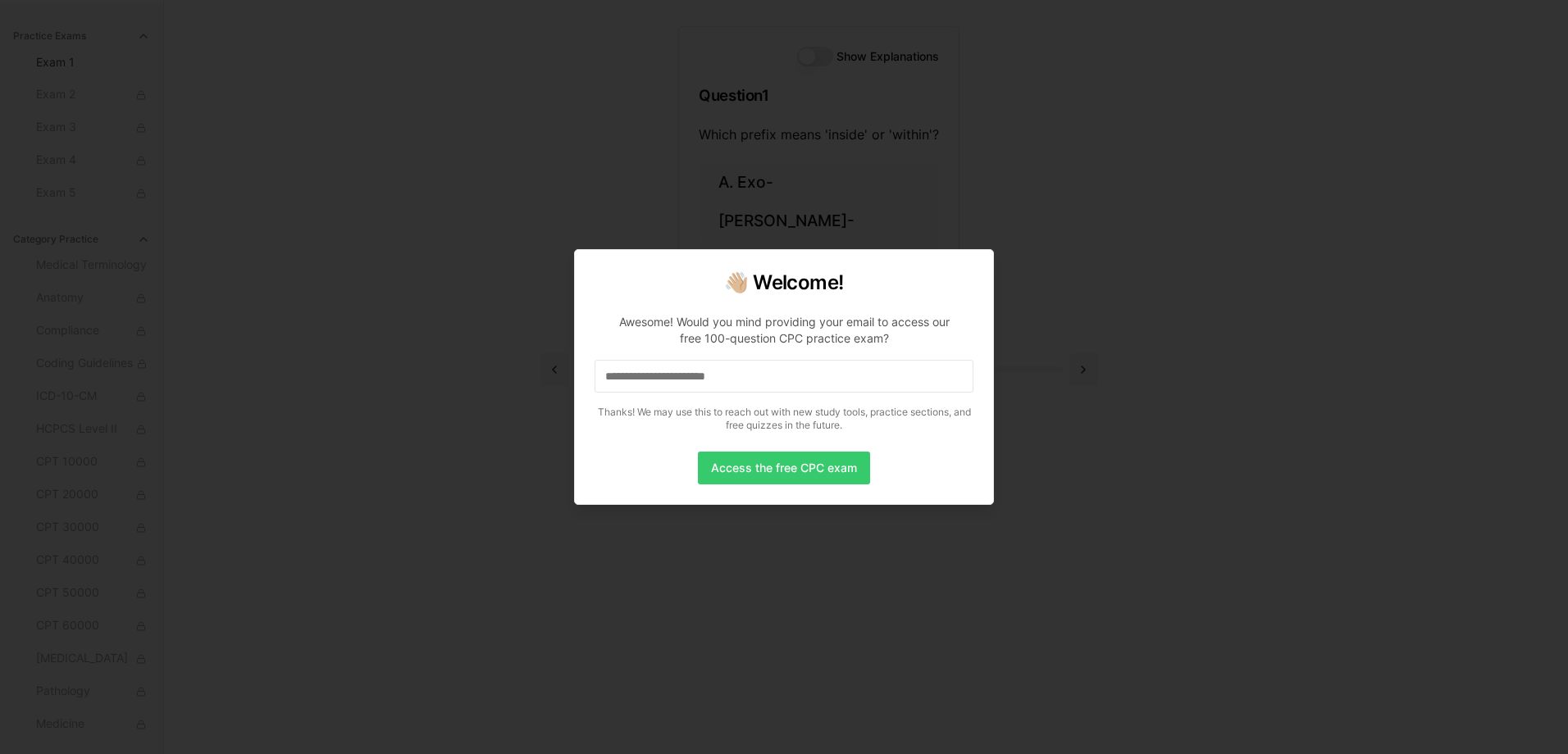
click at [787, 463] on button "Access the free CPC exam" at bounding box center [784, 468] width 173 height 33
click at [585, 227] on div at bounding box center [784, 377] width 1568 height 754
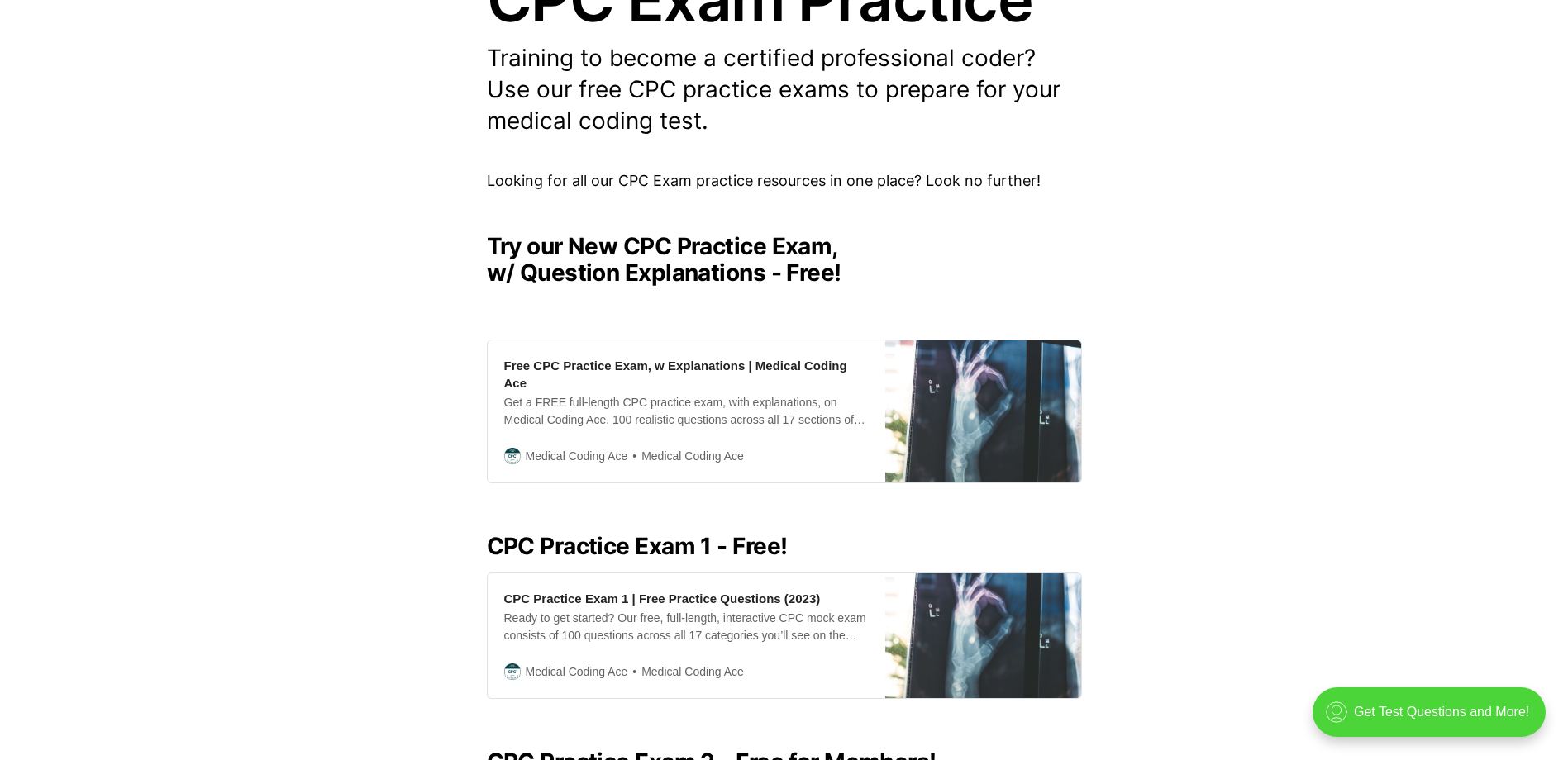
scroll to position [248, 0]
